Goal: Information Seeking & Learning: Learn about a topic

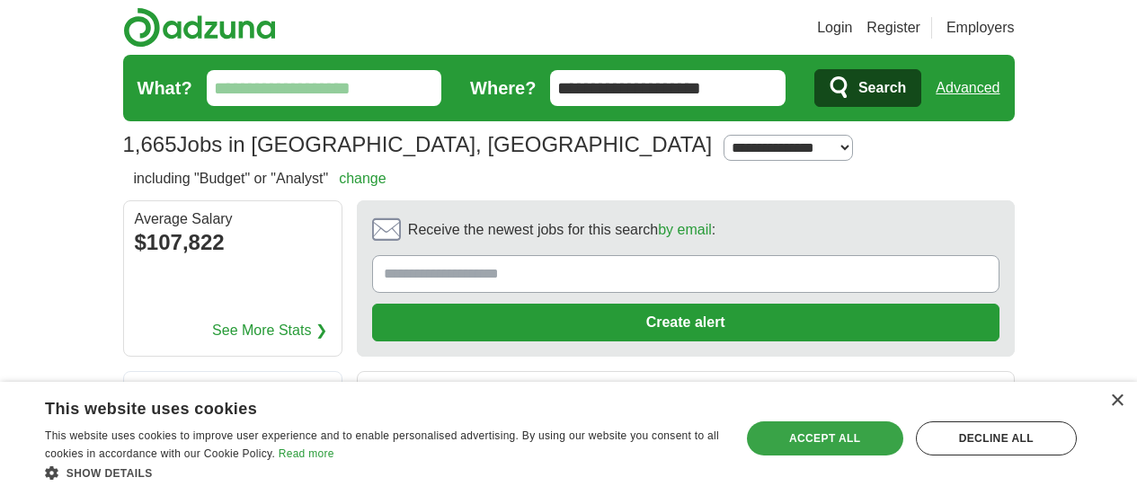
click at [819, 435] on div "Accept all" at bounding box center [825, 439] width 156 height 34
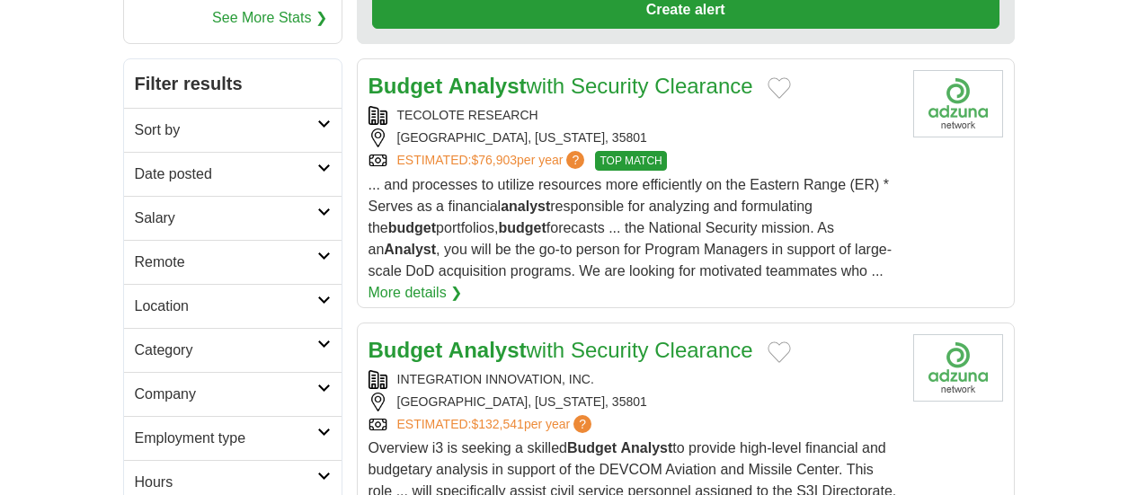
scroll to position [451, 0]
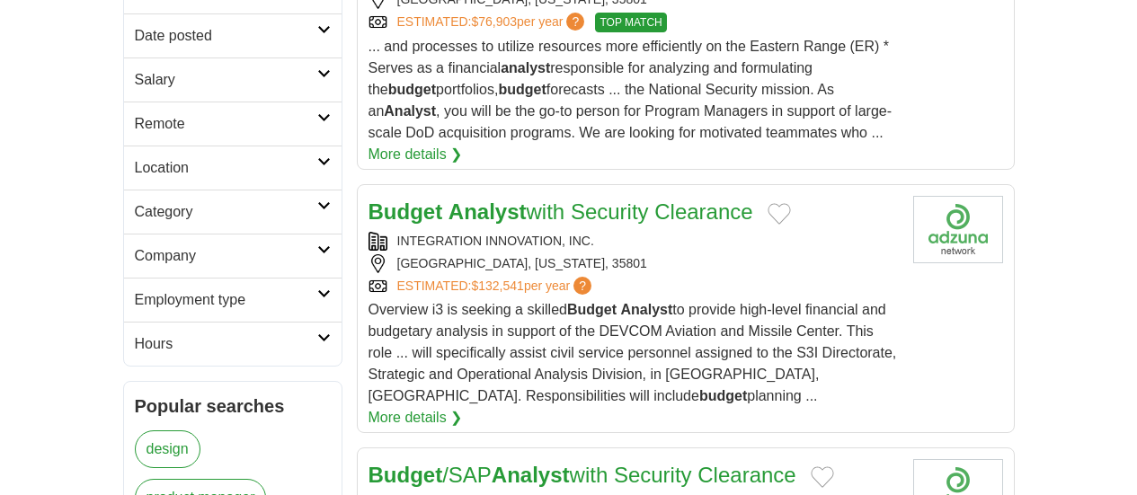
click at [135, 113] on h2 "Remote" at bounding box center [226, 124] width 183 height 22
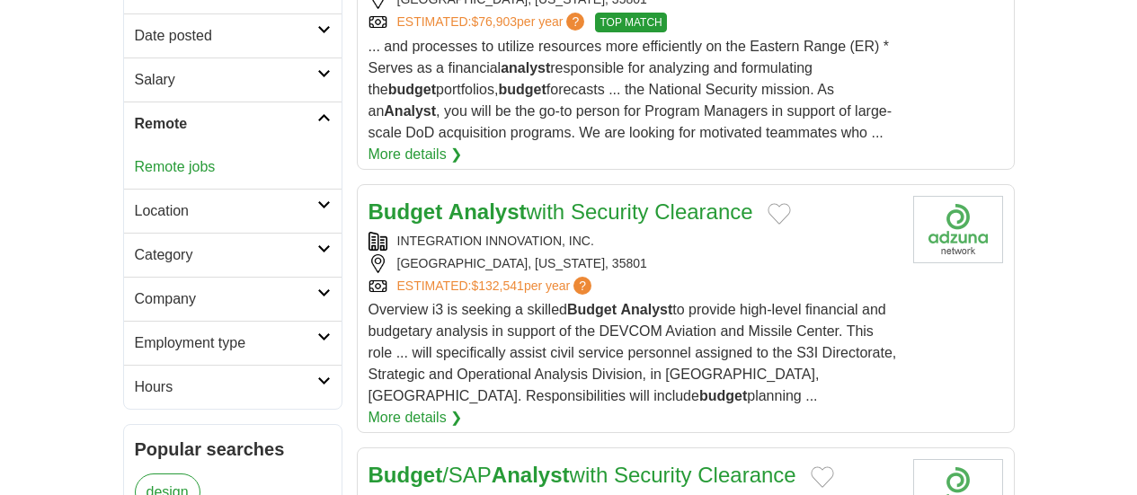
click at [135, 159] on link "Remote jobs" at bounding box center [175, 166] width 81 height 15
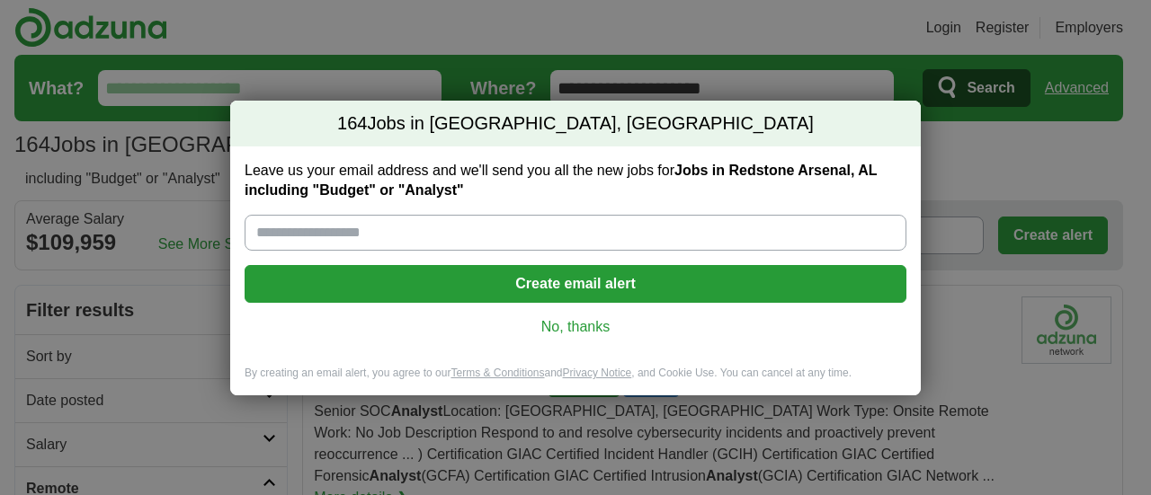
click at [581, 326] on link "No, thanks" at bounding box center [575, 327] width 633 height 20
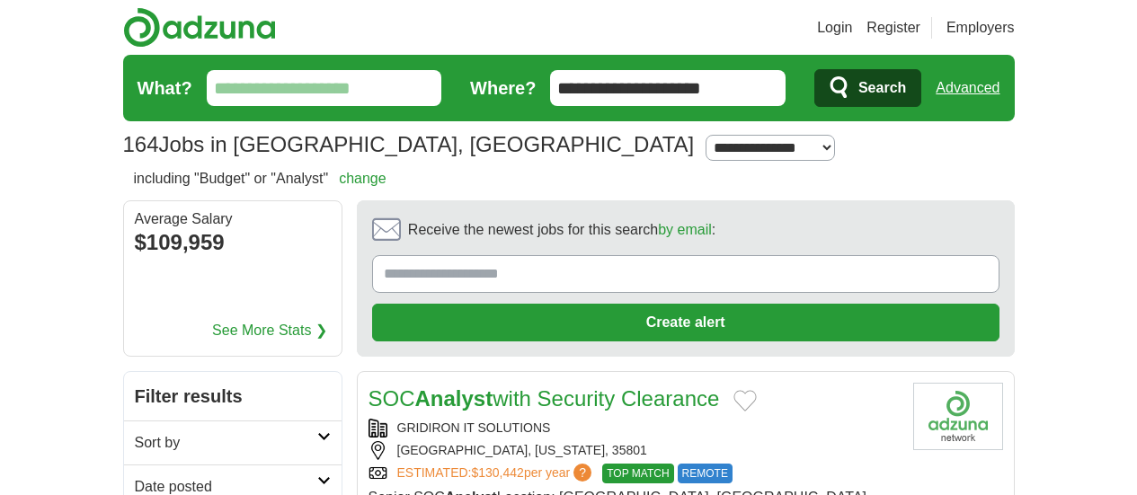
drag, startPoint x: 785, startPoint y: 96, endPoint x: 531, endPoint y: 98, distance: 254.5
click at [531, 98] on form "**********" at bounding box center [569, 88] width 892 height 67
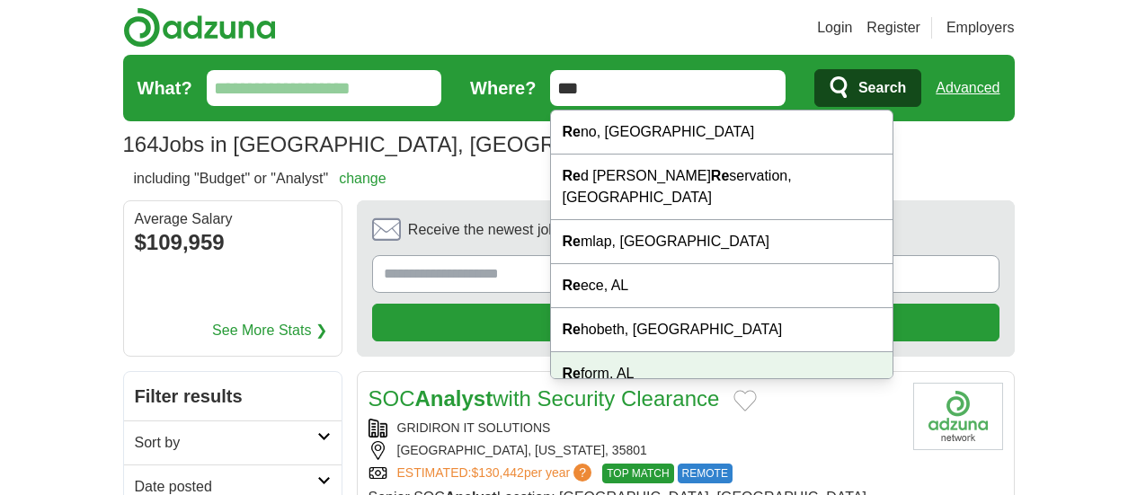
click at [619, 366] on div "Re form, AL" at bounding box center [722, 374] width 342 height 44
type input "**********"
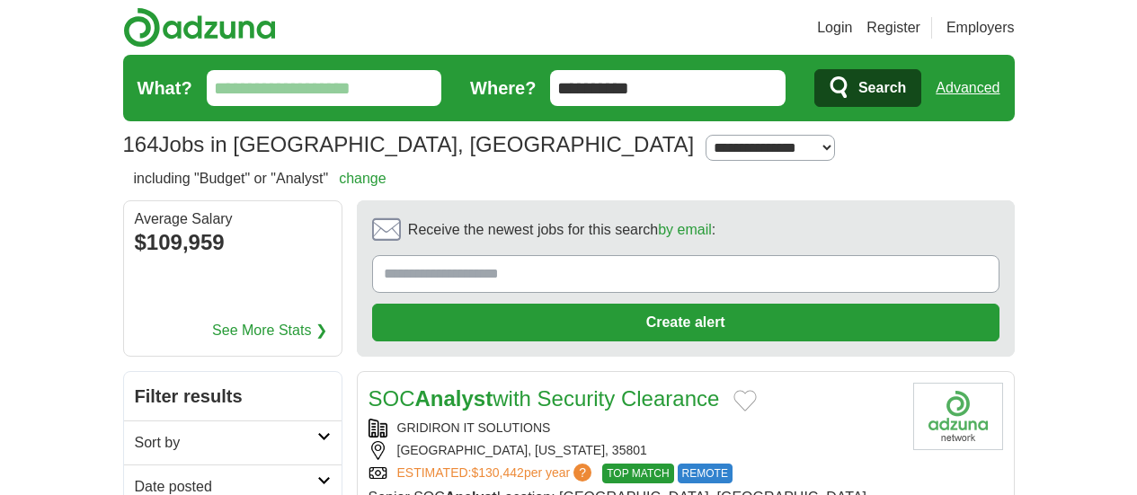
drag, startPoint x: 654, startPoint y: 86, endPoint x: 535, endPoint y: 88, distance: 118.7
click at [452, 99] on form "**********" at bounding box center [569, 88] width 892 height 67
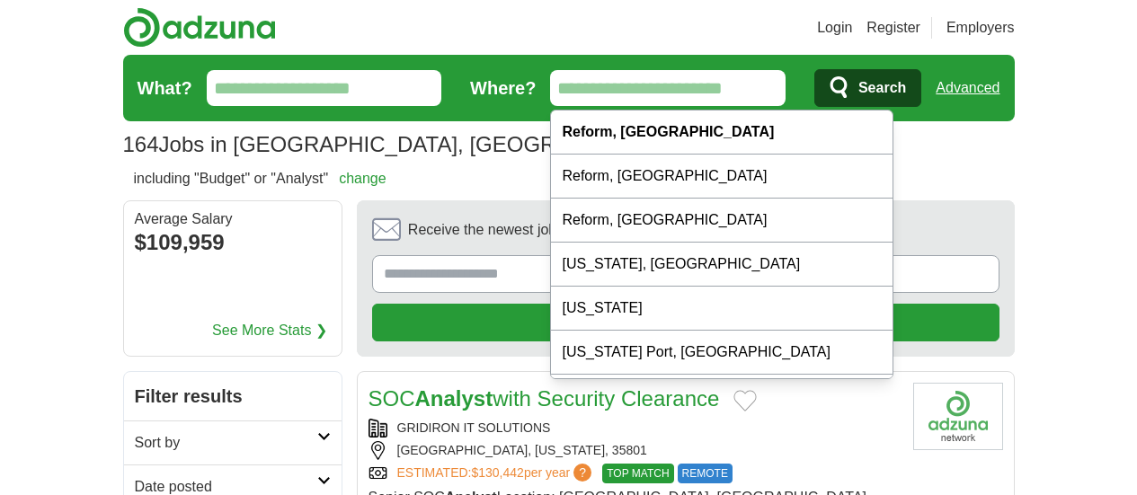
drag, startPoint x: 450, startPoint y: 98, endPoint x: 289, endPoint y: 97, distance: 161.0
click at [343, 108] on form "What? Where? Search Advanced" at bounding box center [569, 88] width 892 height 67
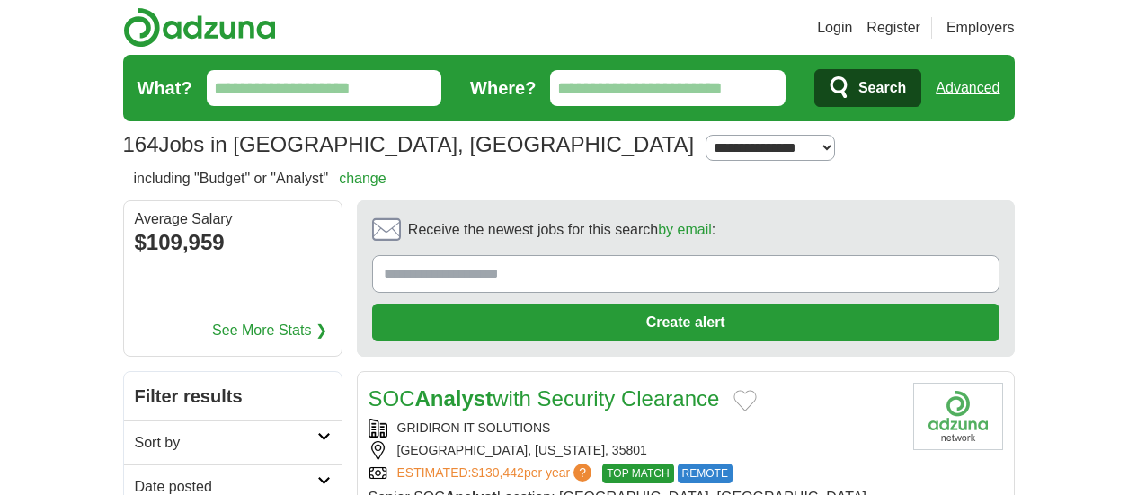
click at [209, 83] on input "What?" at bounding box center [325, 88] width 236 height 36
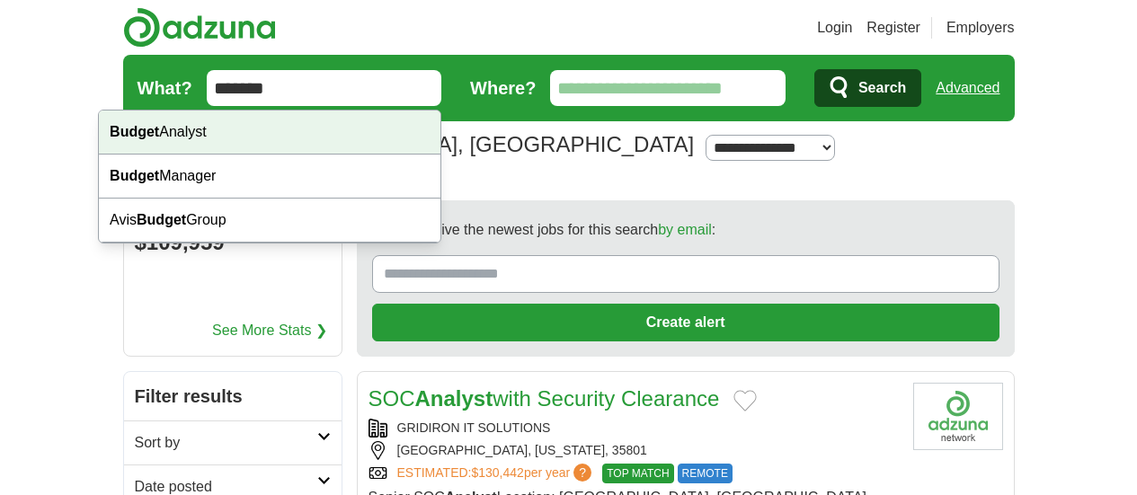
click at [189, 128] on div "Budget Analyst" at bounding box center [270, 133] width 342 height 44
type input "**********"
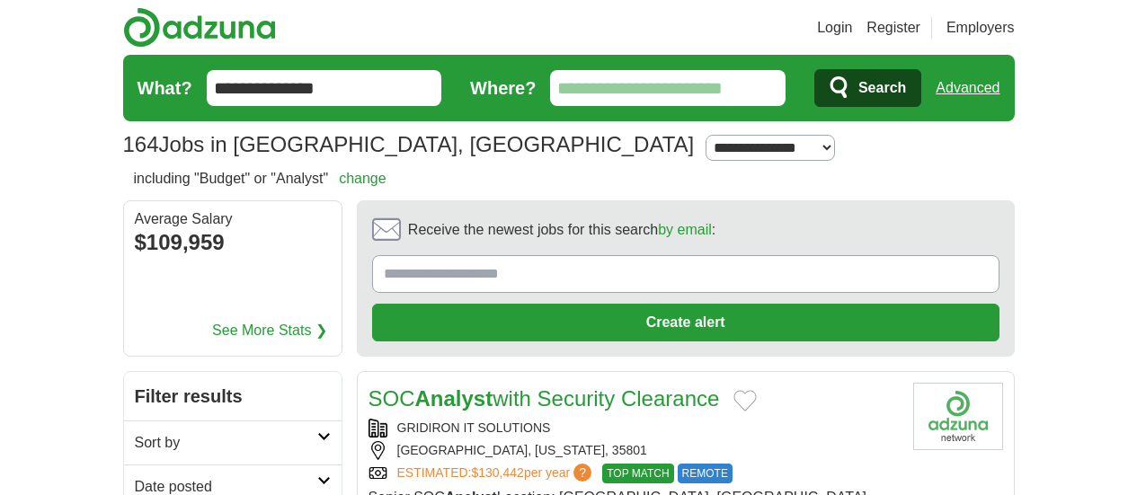
click at [906, 89] on span "Search" at bounding box center [883, 88] width 48 height 36
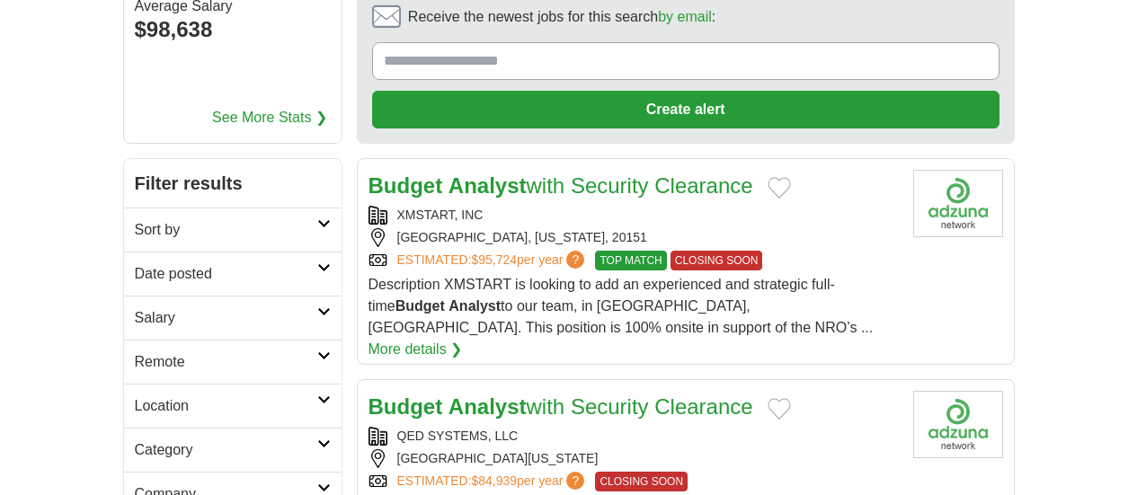
scroll to position [90, 0]
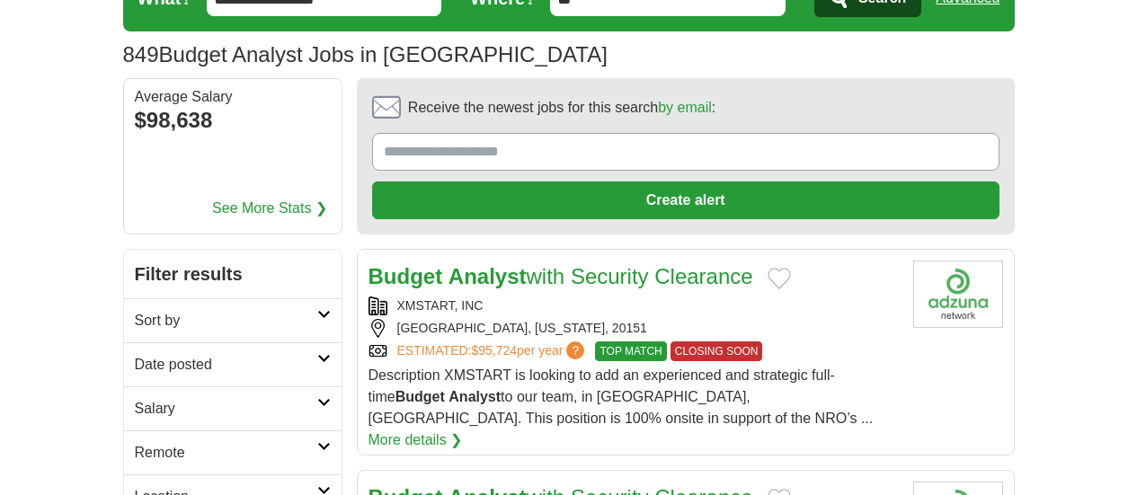
click at [135, 442] on h2 "Remote" at bounding box center [226, 453] width 183 height 22
click at [135, 488] on link "Remote jobs" at bounding box center [175, 495] width 81 height 15
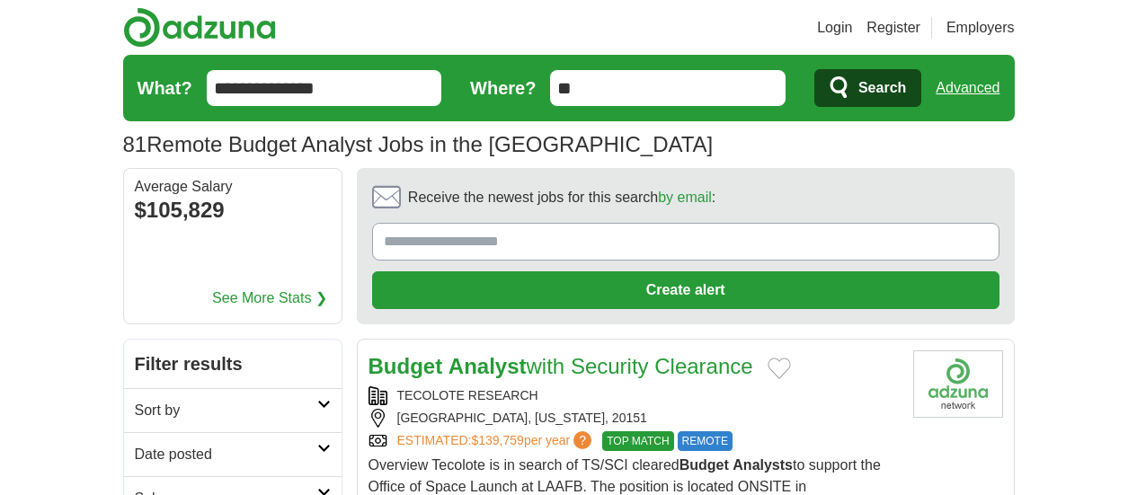
scroll to position [90, 0]
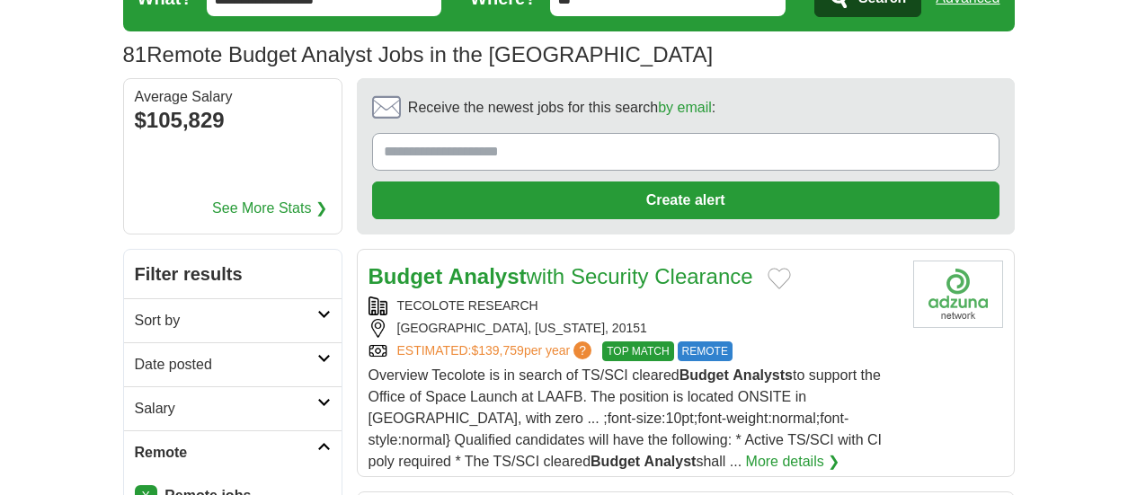
click at [459, 264] on strong "Analyst" at bounding box center [488, 276] width 78 height 24
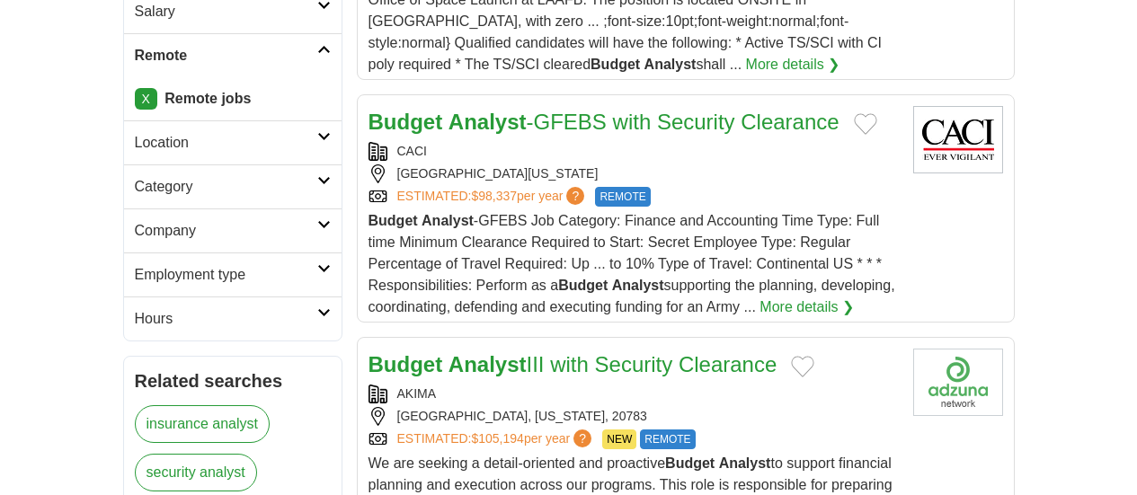
scroll to position [542, 0]
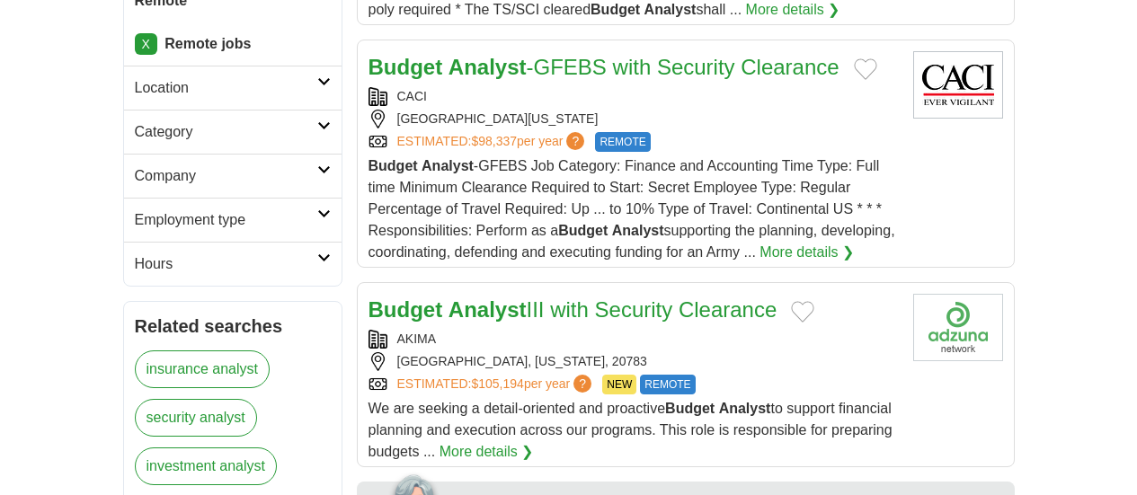
click at [449, 298] on strong "Analyst" at bounding box center [488, 310] width 78 height 24
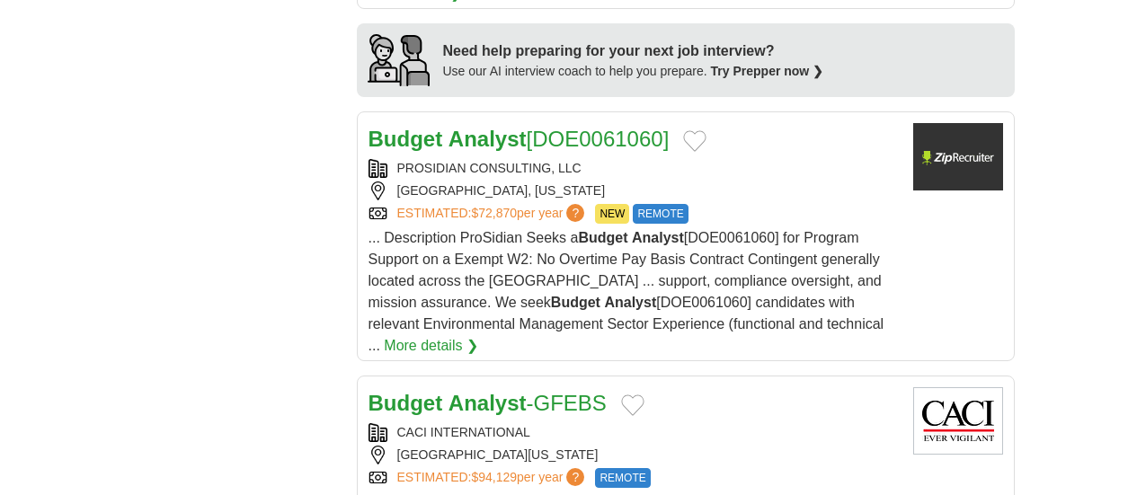
scroll to position [1896, 0]
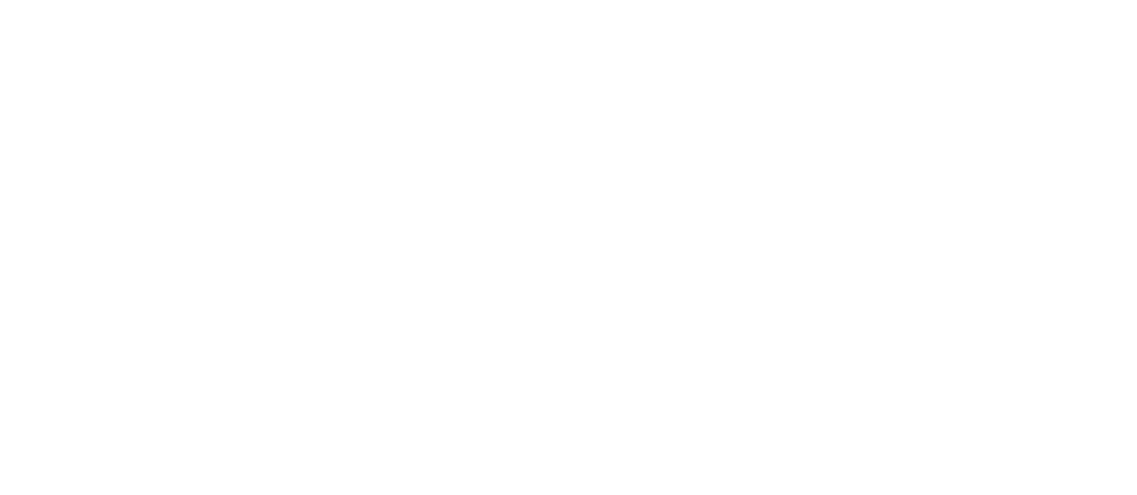
scroll to position [3071, 0]
